Goal: Find specific page/section

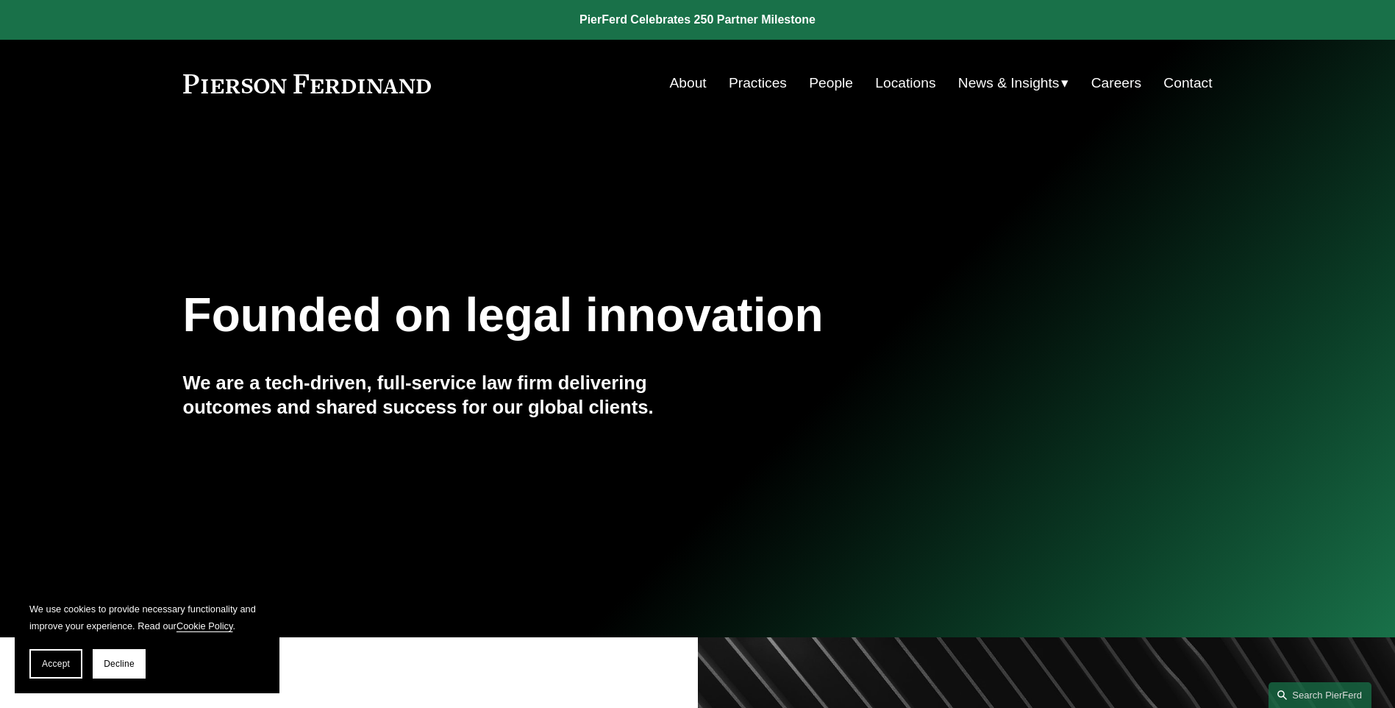
click at [809, 79] on link "People" at bounding box center [831, 83] width 44 height 28
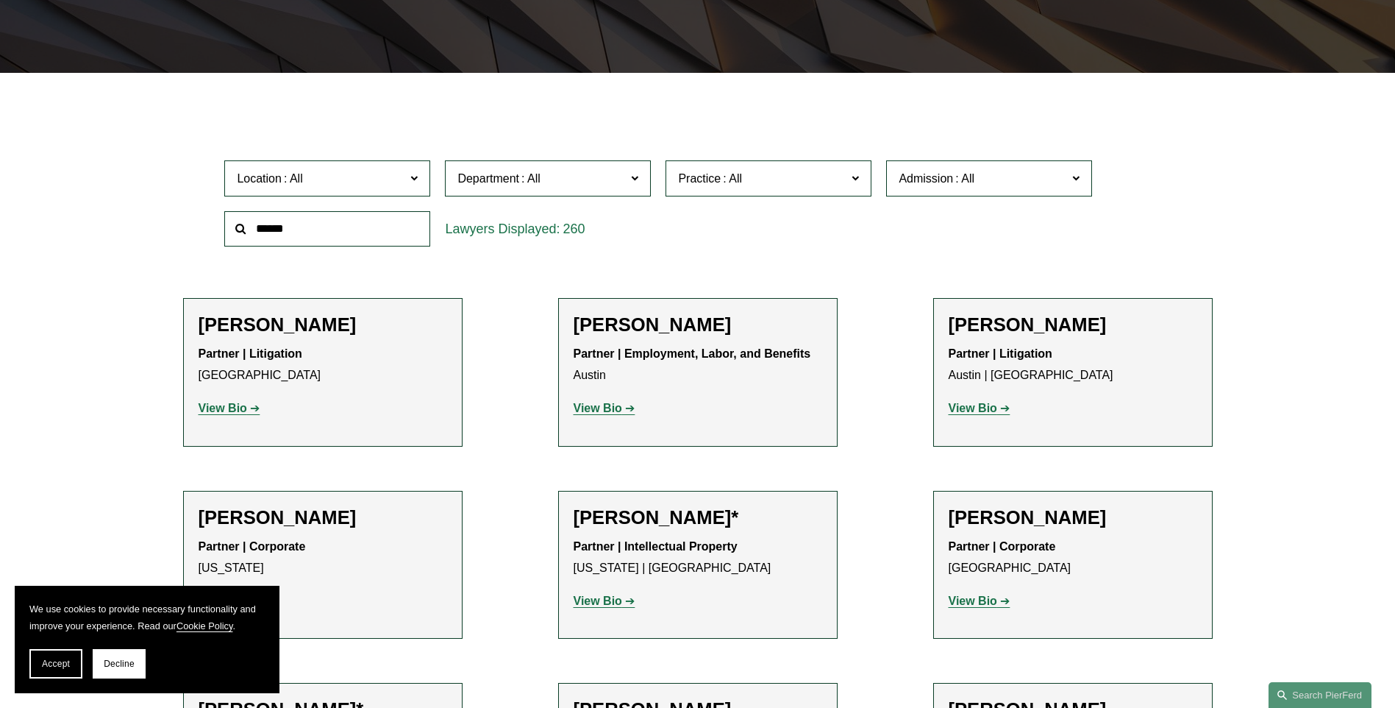
scroll to position [940, 0]
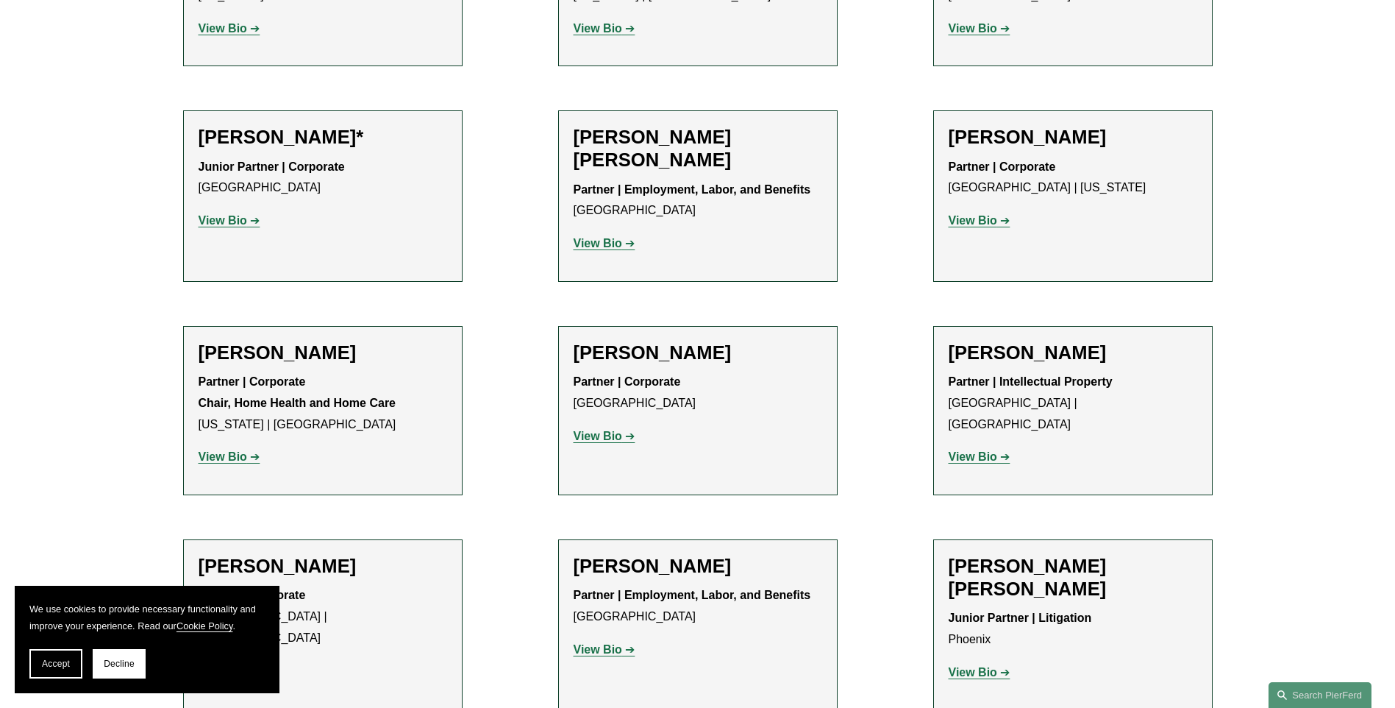
click at [975, 450] on strong "View Bio" at bounding box center [973, 456] width 49 height 13
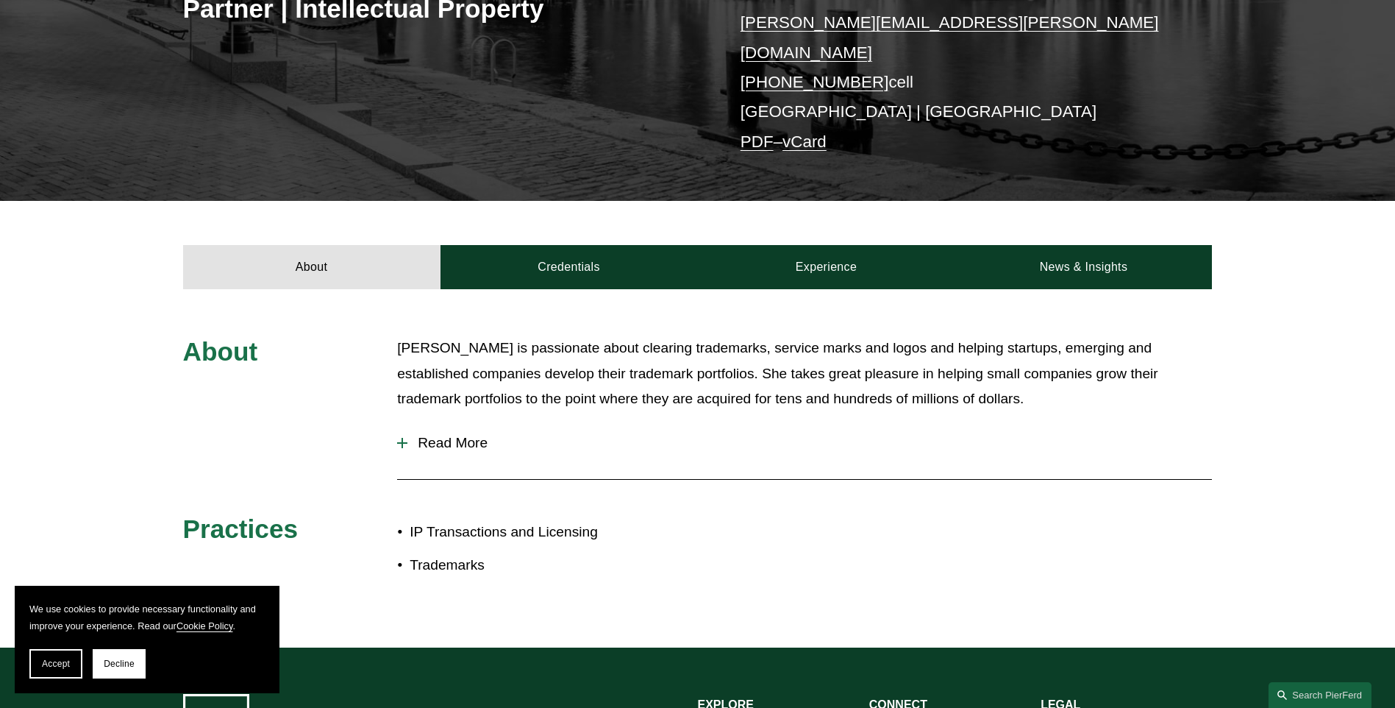
scroll to position [368, 0]
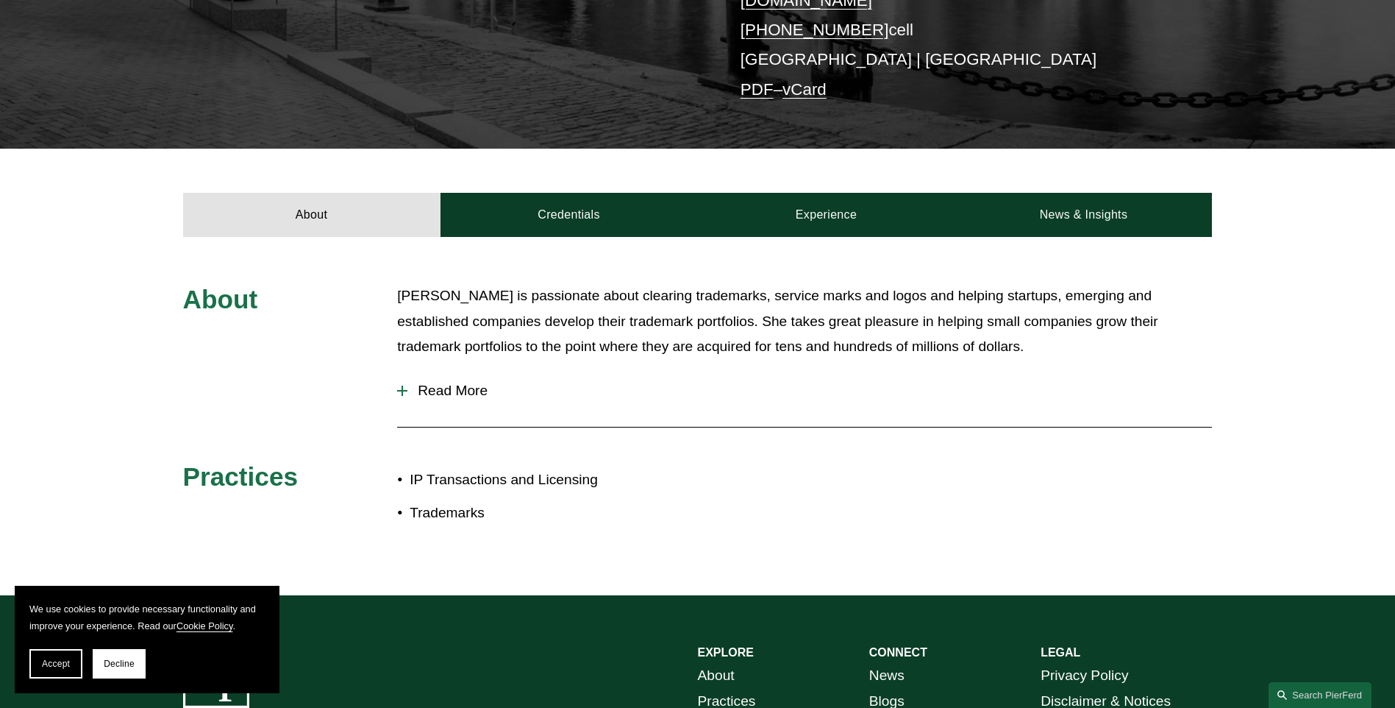
click at [482, 382] on span "Read More" at bounding box center [809, 390] width 805 height 16
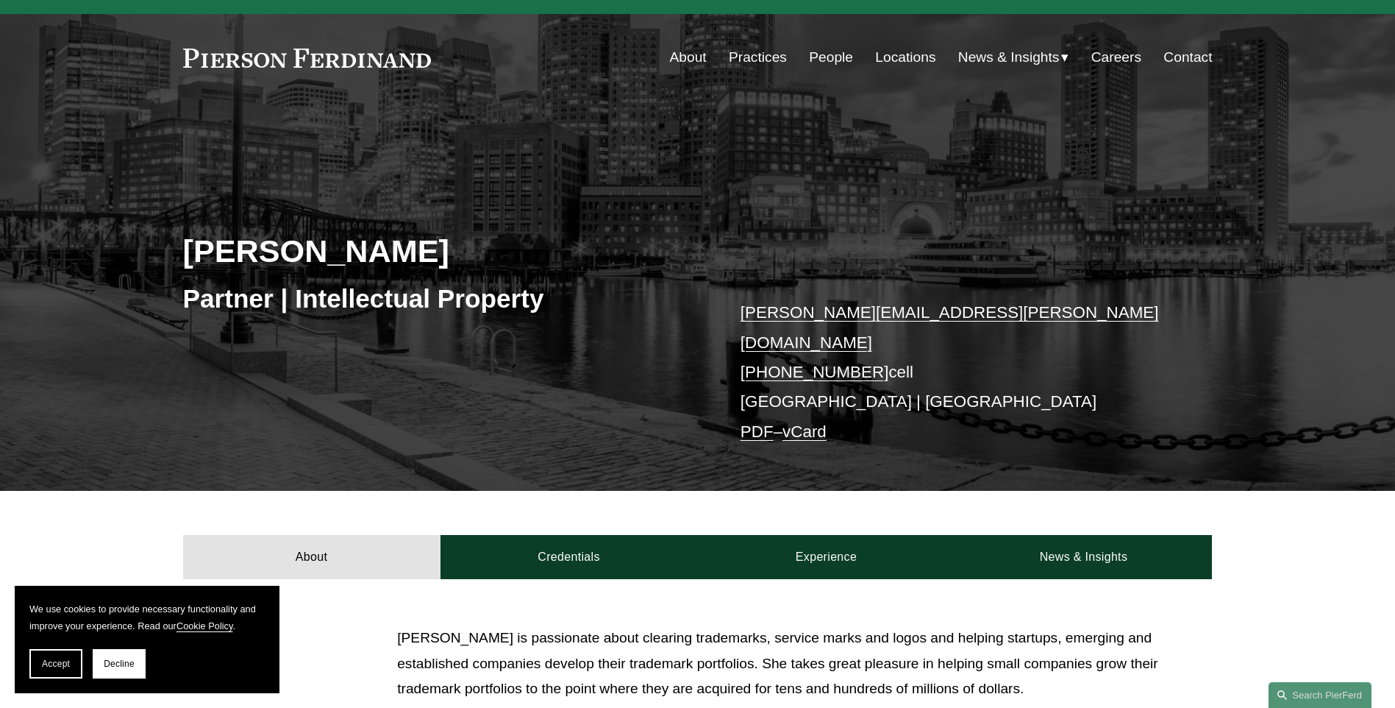
scroll to position [0, 0]
